Goal: Transaction & Acquisition: Download file/media

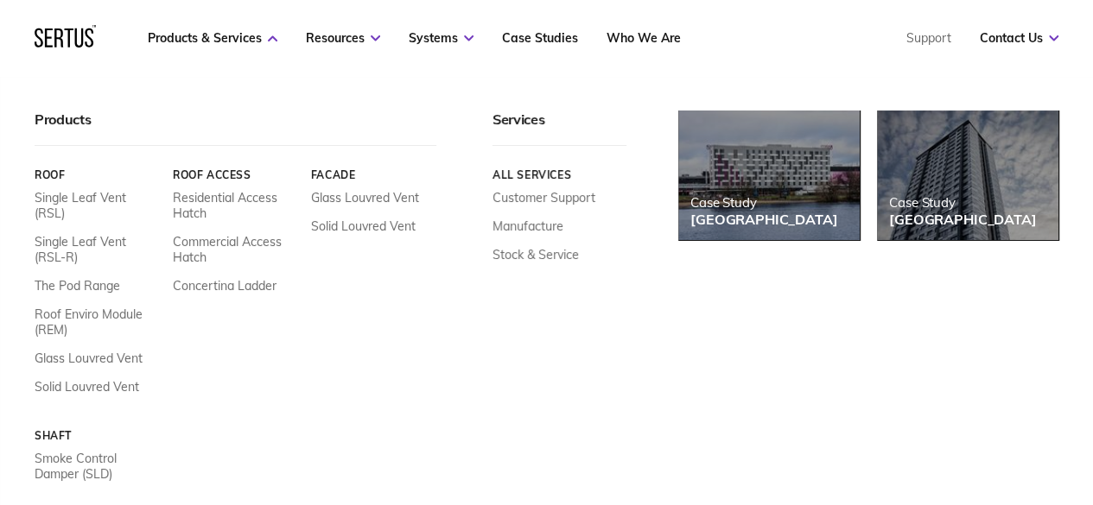
scroll to position [86, 0]
click at [107, 278] on link "The Pod Range" at bounding box center [78, 286] width 86 height 16
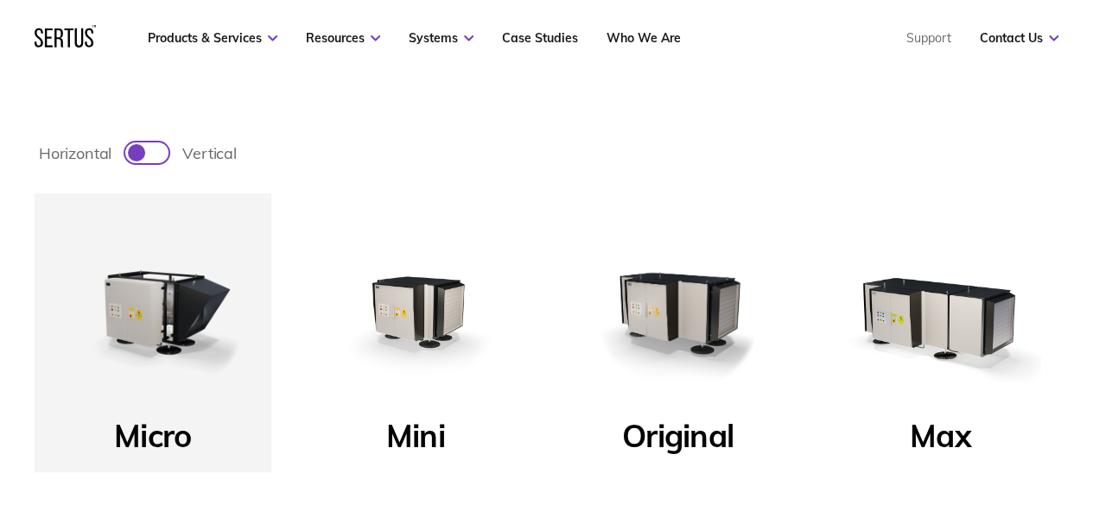
scroll to position [432, 0]
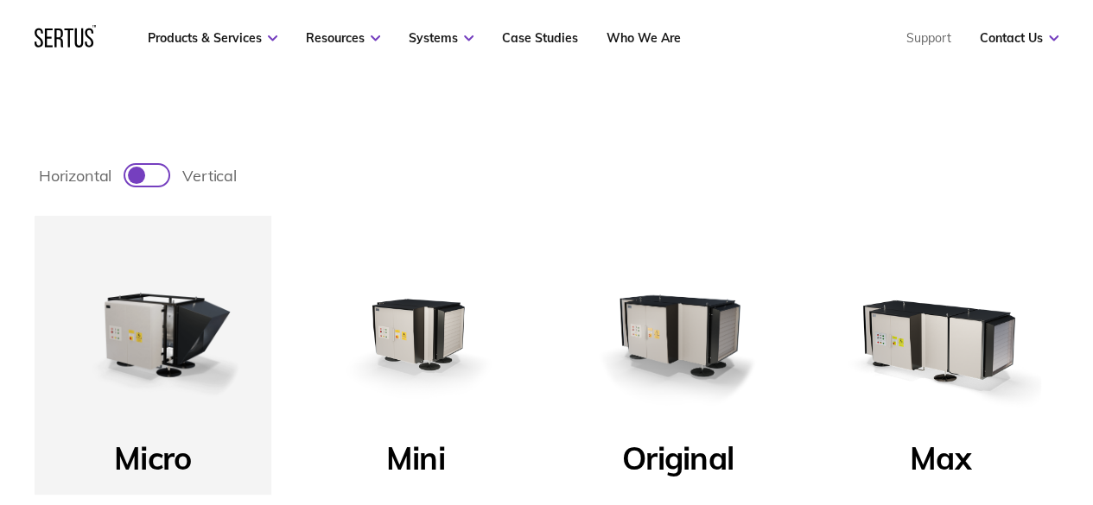
click at [443, 345] on img at bounding box center [415, 334] width 202 height 202
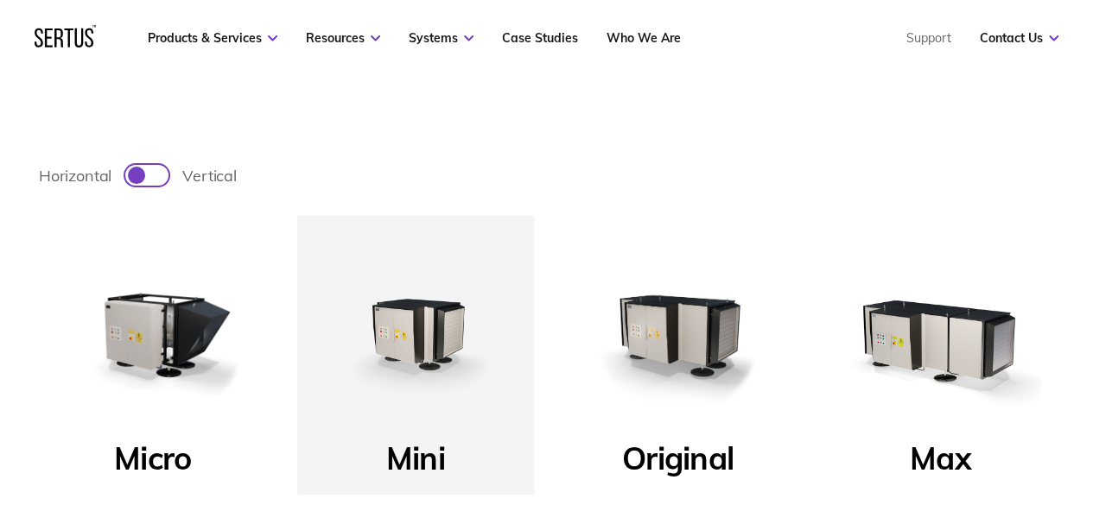
click at [439, 331] on img at bounding box center [415, 334] width 202 height 202
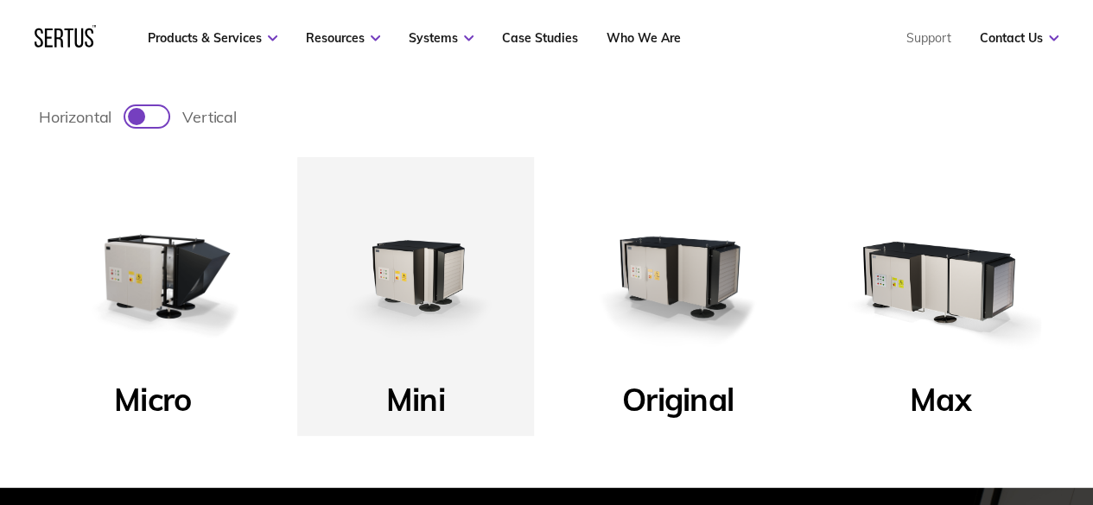
scroll to position [518, 0]
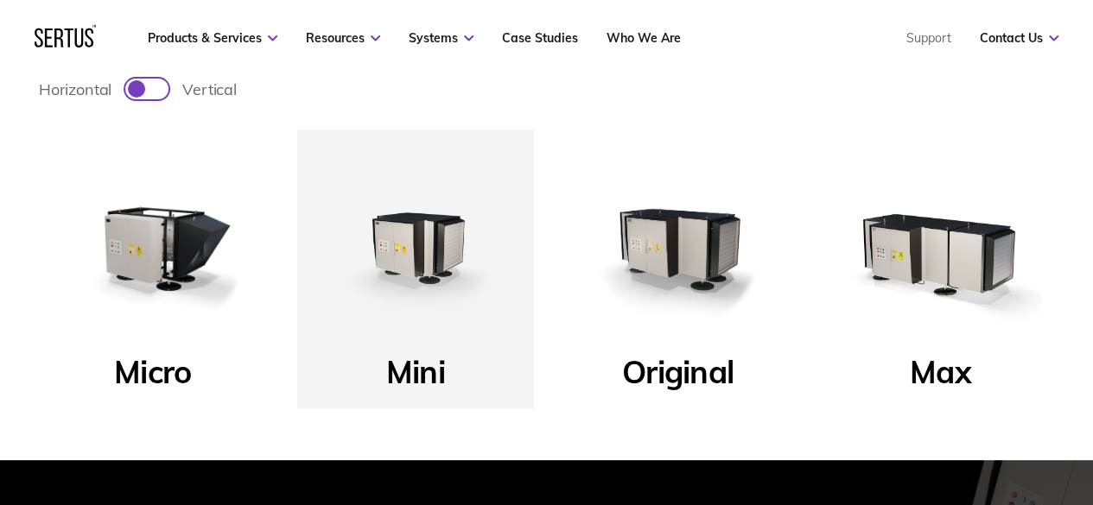
click at [416, 226] on img at bounding box center [415, 248] width 202 height 202
click at [620, 270] on img at bounding box center [678, 248] width 202 height 202
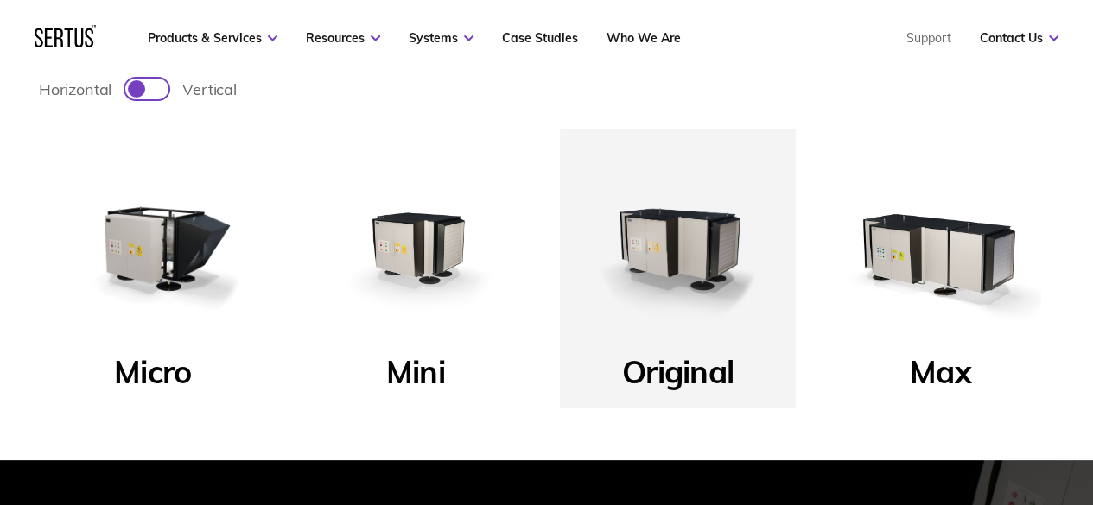
click at [625, 263] on img at bounding box center [678, 248] width 202 height 202
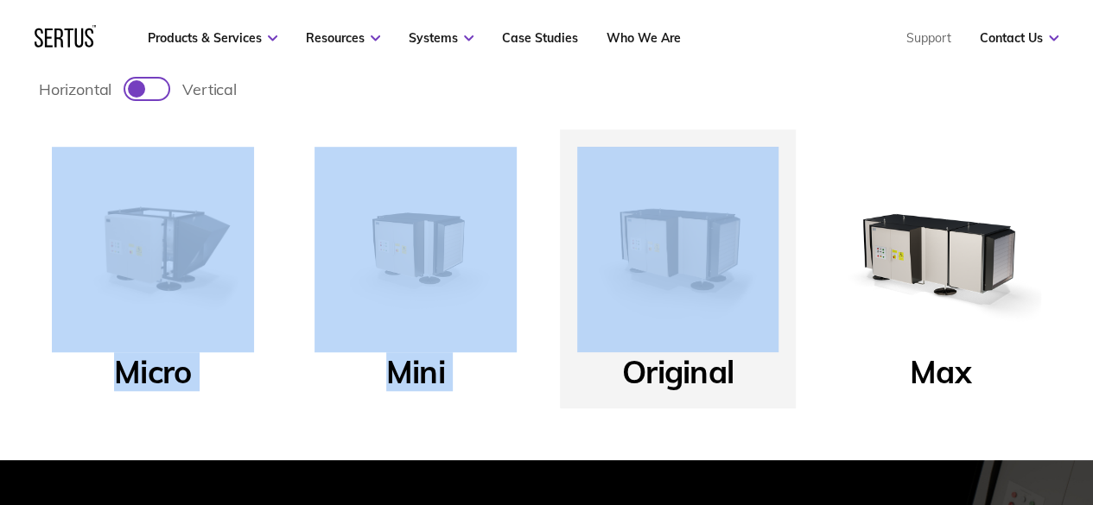
drag, startPoint x: 610, startPoint y: 108, endPoint x: 589, endPoint y: 104, distance: 21.2
click at [589, 104] on div "horizontal vertical Micro Mini Original Max" at bounding box center [546, 267] width 1093 height 386
click at [587, 105] on div "horizontal vertical Micro Mini Original Max" at bounding box center [546, 267] width 1093 height 386
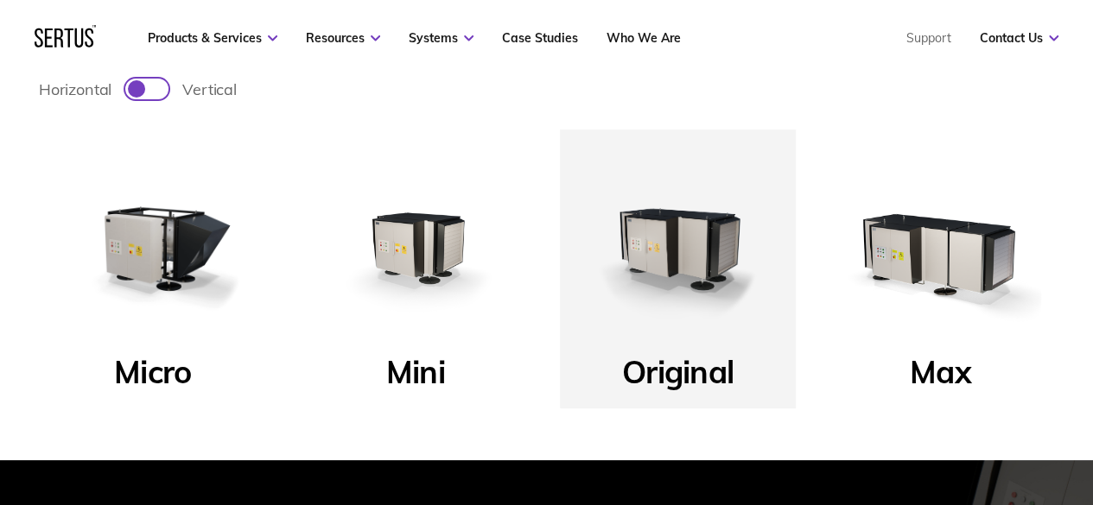
click at [658, 203] on img at bounding box center [678, 248] width 202 height 202
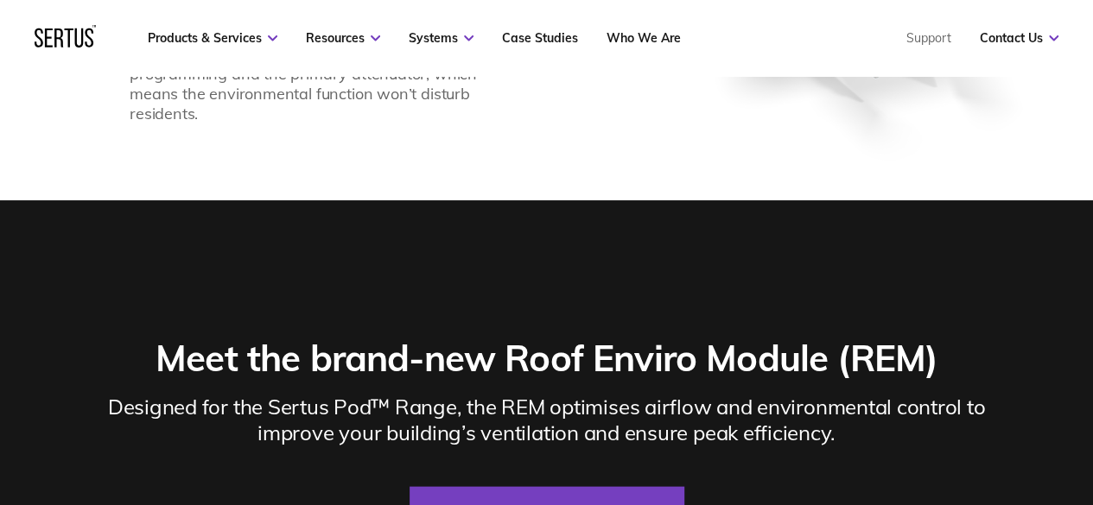
scroll to position [1728, 0]
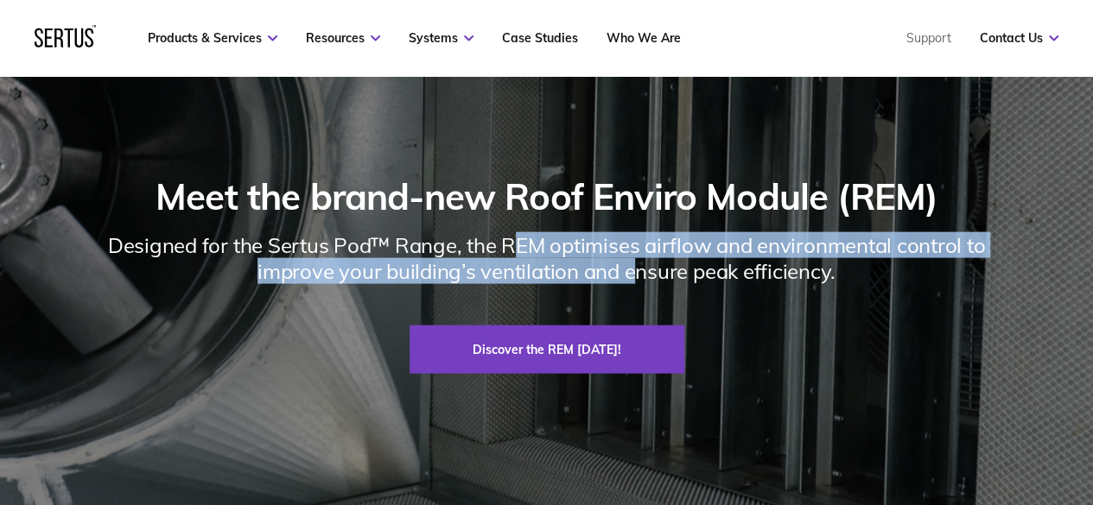
drag, startPoint x: 517, startPoint y: 249, endPoint x: 633, endPoint y: 260, distance: 116.3
click at [633, 260] on div "Designed for the Sertus Pod™ Range, the REM optimises airflow and environmental…" at bounding box center [546, 258] width 943 height 52
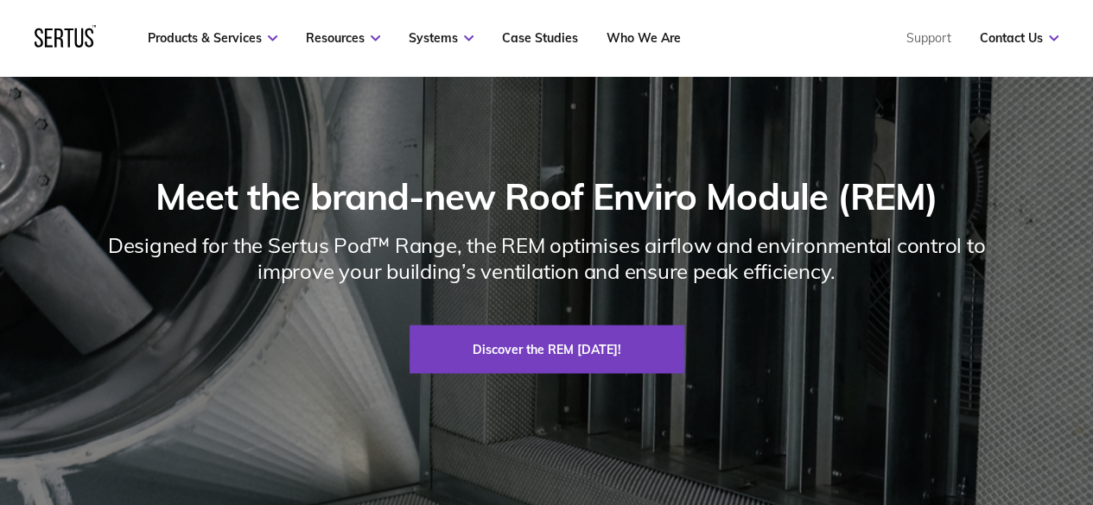
click at [641, 263] on div "Designed for the Sertus Pod™ Range, the REM optimises airflow and environmental…" at bounding box center [546, 258] width 943 height 52
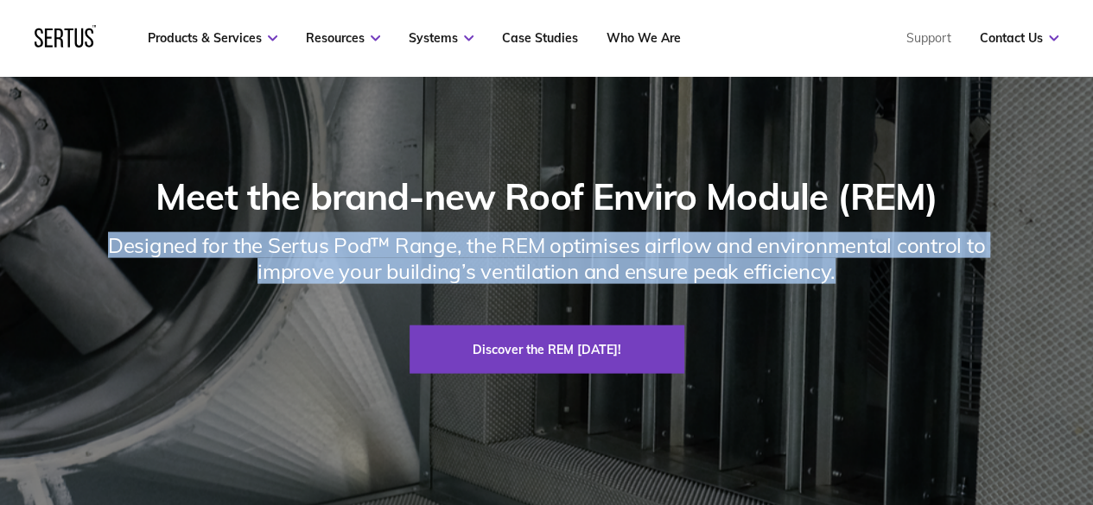
drag, startPoint x: 834, startPoint y: 277, endPoint x: 80, endPoint y: 234, distance: 754.5
click at [80, 234] on div "Designed for the Sertus Pod™ Range, the REM optimises airflow and environmental…" at bounding box center [546, 258] width 943 height 52
click at [439, 247] on div "Designed for the Sertus Pod™ Range, the REM optimises airflow and environmental…" at bounding box center [546, 258] width 943 height 52
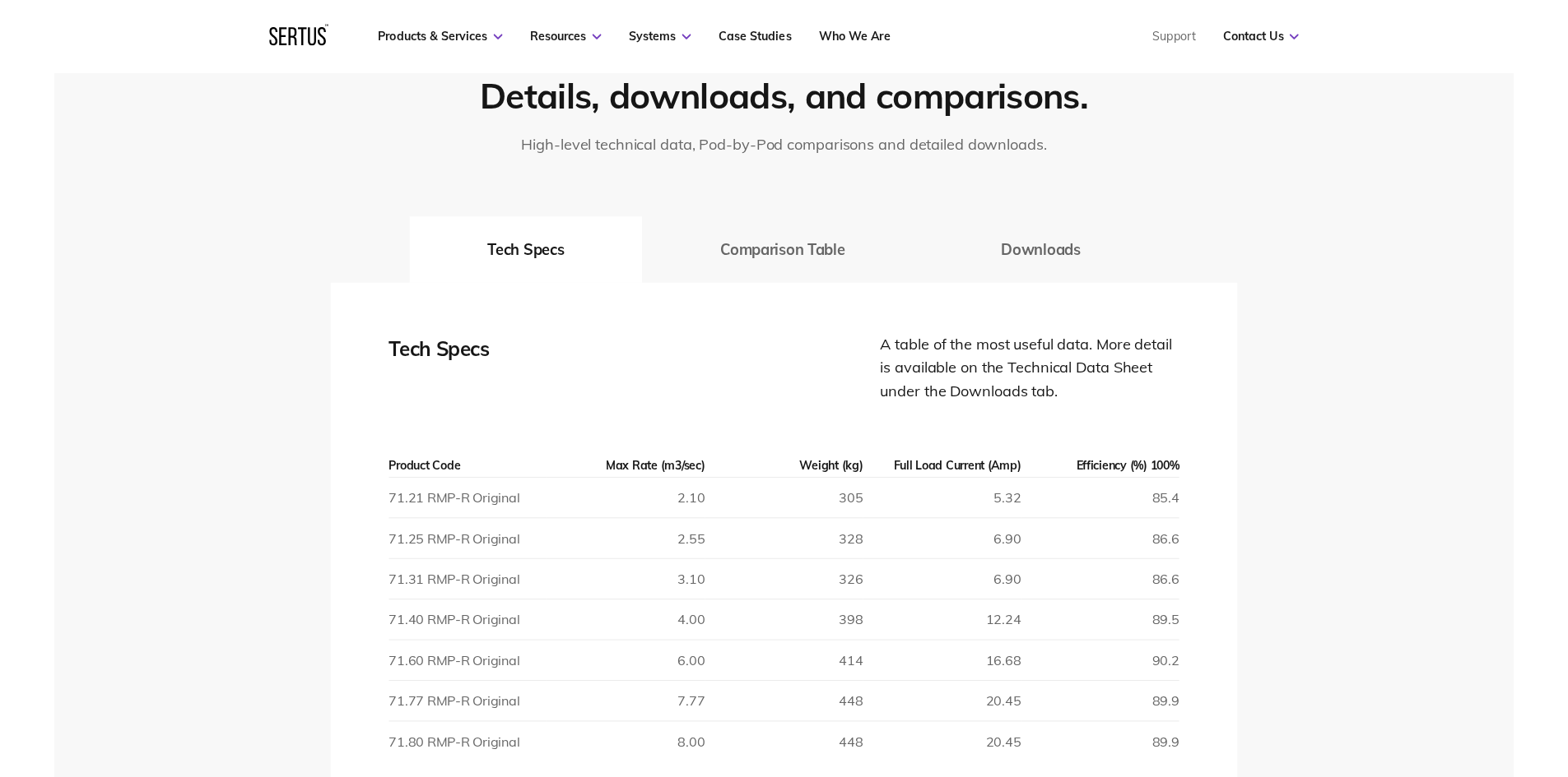
scroll to position [2591, 0]
click at [758, 255] on button "Comparison Table" at bounding box center [783, 247] width 278 height 66
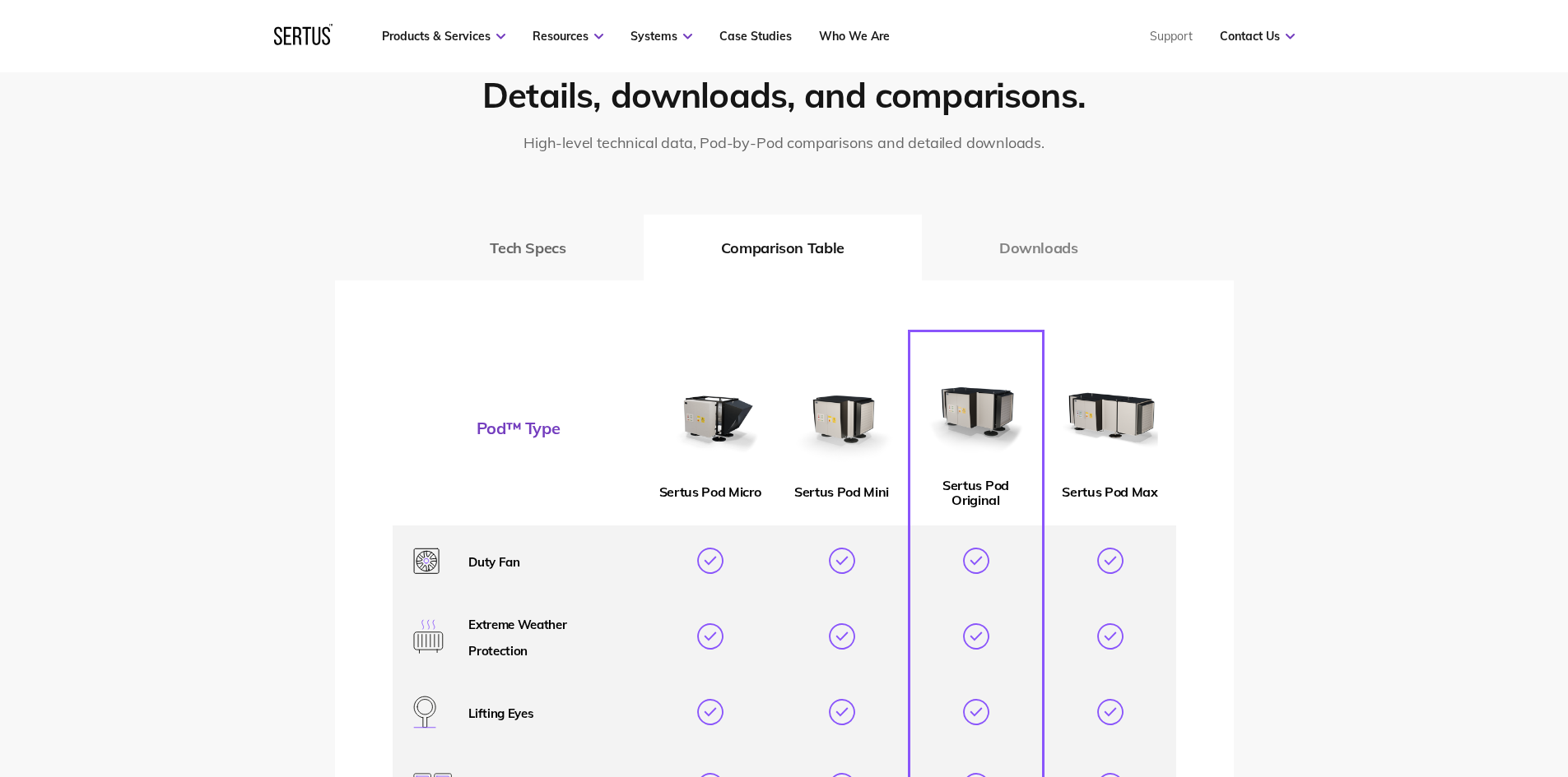
click at [1010, 254] on button "Downloads" at bounding box center [1038, 247] width 233 height 66
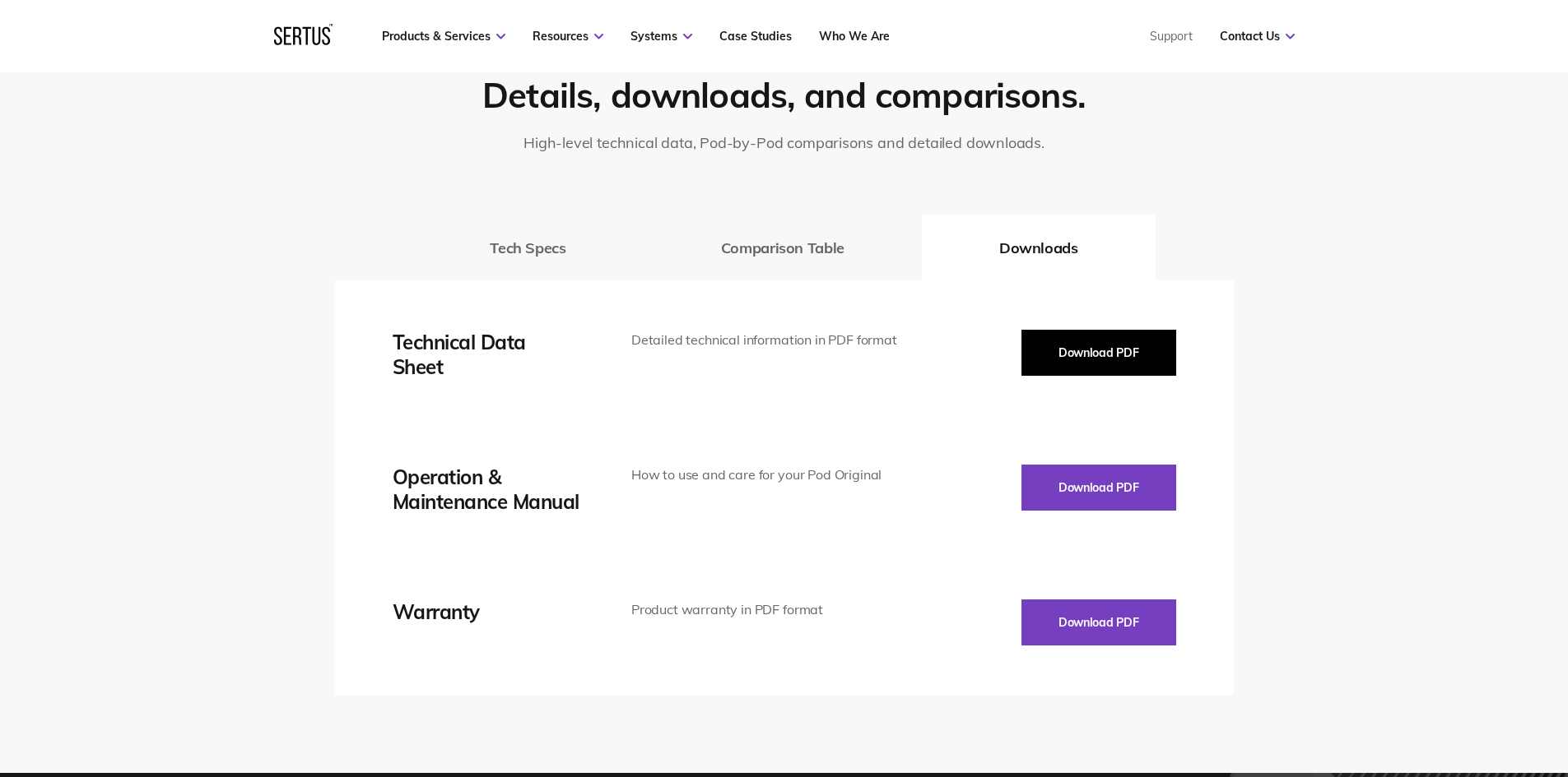
click at [1040, 349] on button "Download PDF" at bounding box center [1098, 352] width 154 height 46
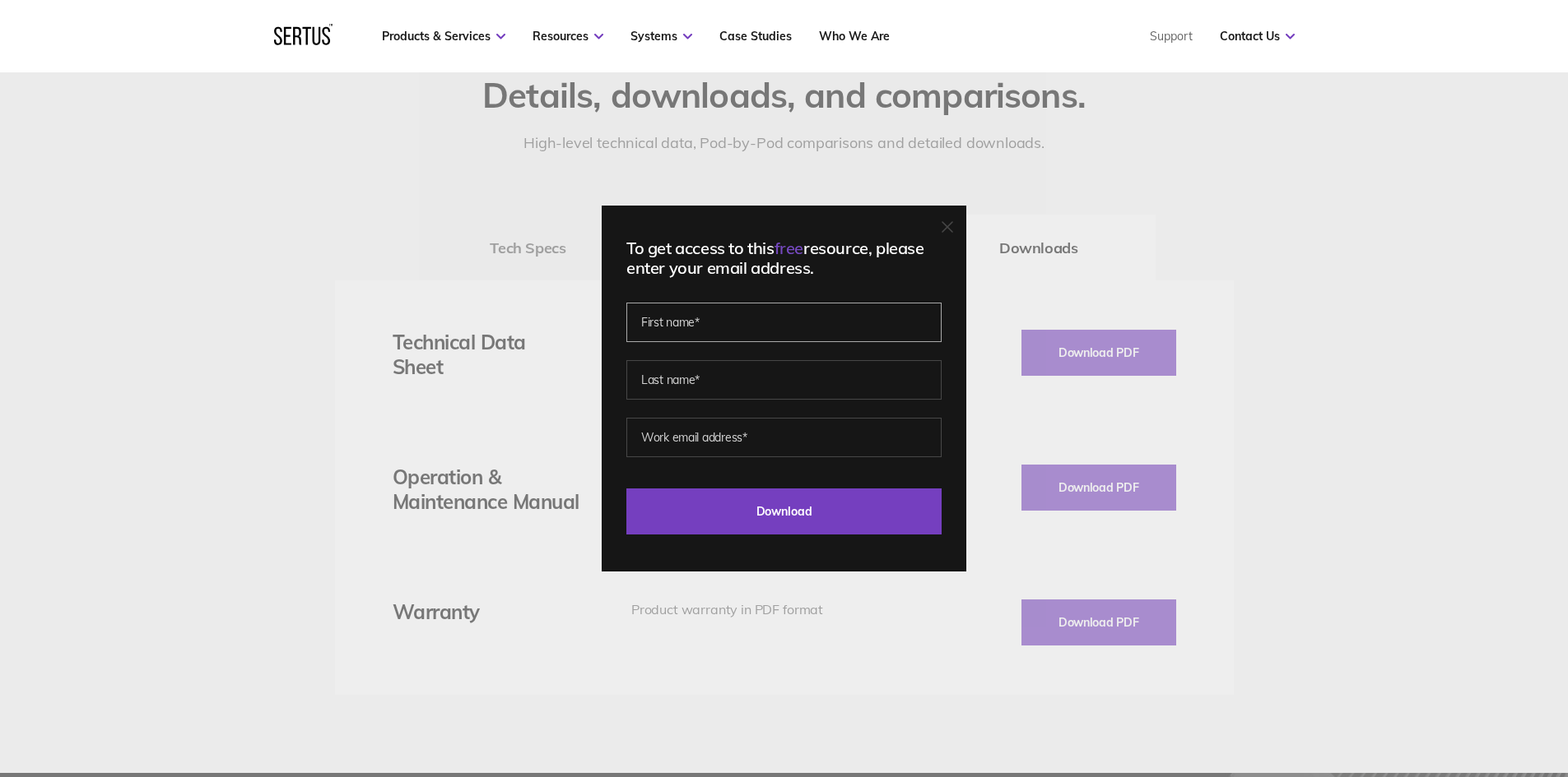
click at [713, 326] on input "text" at bounding box center [783, 322] width 315 height 39
type input "[PERSON_NAME]"
drag, startPoint x: 766, startPoint y: 446, endPoint x: 778, endPoint y: 444, distance: 12.2
click at [766, 446] on input "[EMAIL_ADDRESS][DOMAIN_NAME]" at bounding box center [783, 437] width 315 height 39
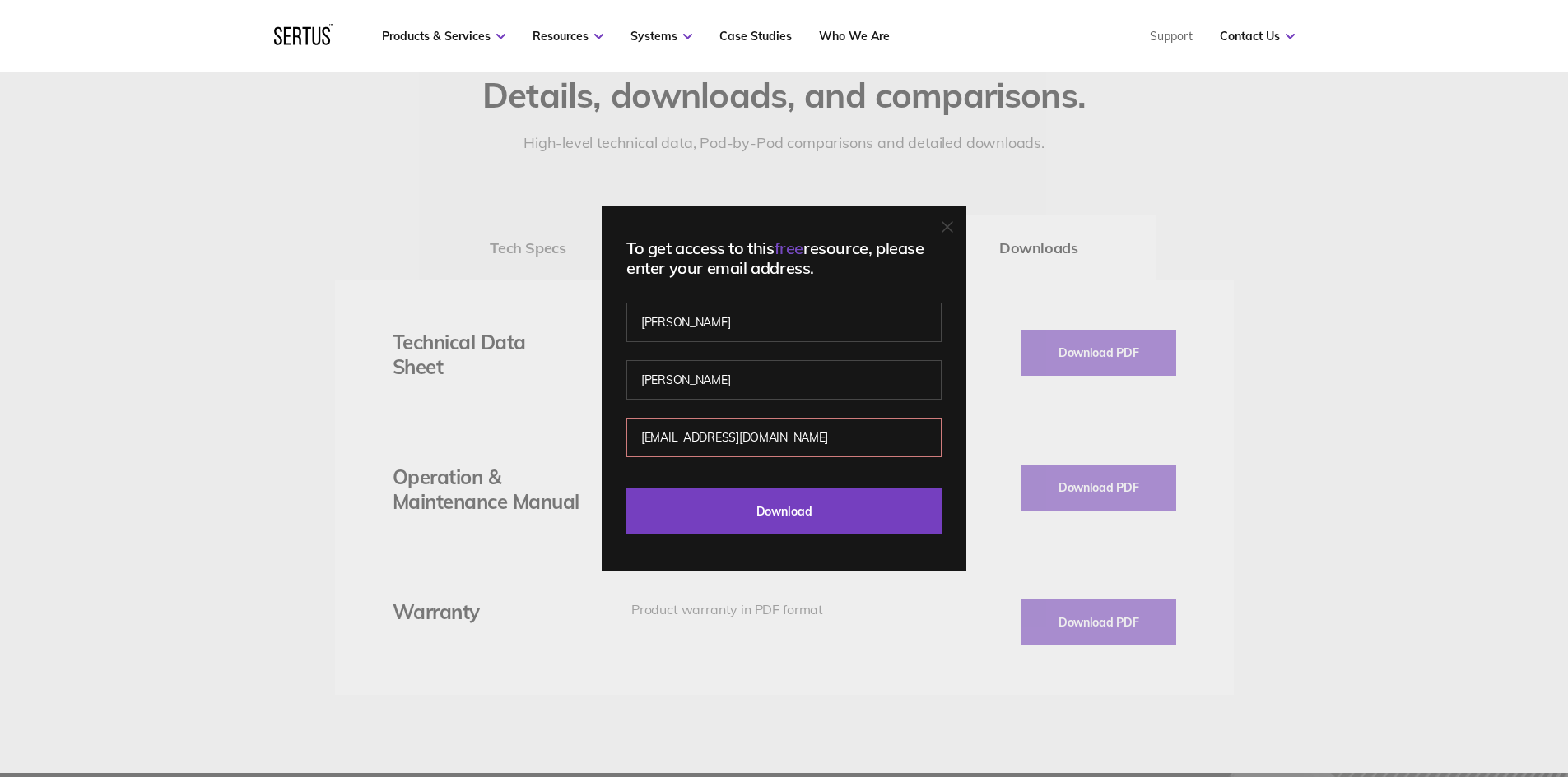
click at [803, 440] on input "[EMAIL_ADDRESS][DOMAIN_NAME]" at bounding box center [783, 437] width 315 height 39
type input "[EMAIL_ADDRESS][DOMAIN_NAME]"
click at [811, 481] on input "Download" at bounding box center [783, 511] width 315 height 46
